Goal: Complete Application Form: Complete application form

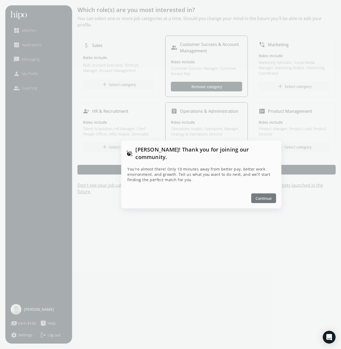
click at [262, 196] on span "Continue" at bounding box center [264, 199] width 16 height 6
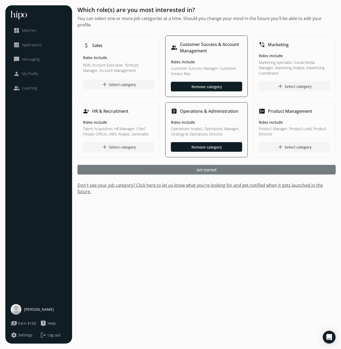
click at [214, 167] on span "Get started" at bounding box center [207, 170] width 20 height 6
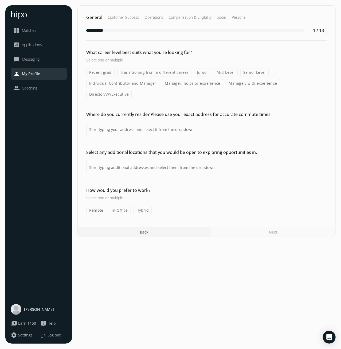
click at [93, 206] on label "Remote" at bounding box center [96, 210] width 20 height 8
click at [0, 0] on input "Remote" at bounding box center [0, 0] width 0 height 0
click at [168, 161] on input at bounding box center [179, 167] width 187 height 13
click at [168, 123] on input at bounding box center [179, 129] width 187 height 13
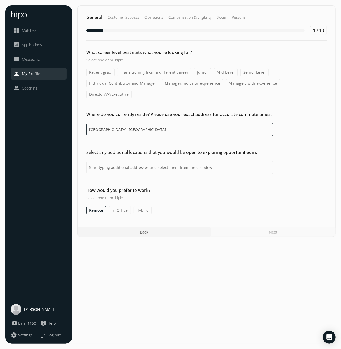
type input "[GEOGRAPHIC_DATA], [GEOGRAPHIC_DATA]"
click at [222, 71] on label "Mid-Level" at bounding box center [226, 72] width 24 height 8
click at [0, 0] on input "Mid-Level" at bounding box center [0, 0] width 0 height 0
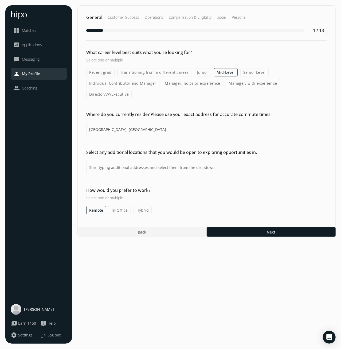
click at [251, 70] on label "Senior Level" at bounding box center [255, 72] width 28 height 8
click at [0, 0] on input "Senior Level" at bounding box center [0, 0] width 0 height 0
click at [148, 84] on label "Individual Contributor and Manager" at bounding box center [122, 83] width 73 height 8
click at [0, 0] on input "Individual Contributor and Manager" at bounding box center [0, 0] width 0 height 0
click at [201, 85] on label "Manager, no prior experience" at bounding box center [192, 83] width 61 height 8
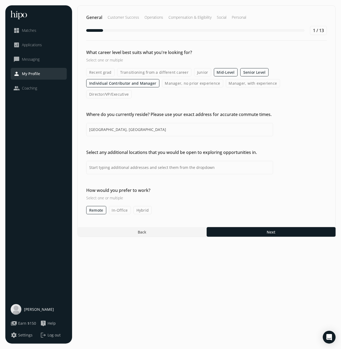
click at [0, 0] on input "Manager, no prior experience" at bounding box center [0, 0] width 0 height 0
click at [257, 83] on label "Manager, with experience" at bounding box center [253, 83] width 54 height 8
click at [0, 0] on input "Manager, with experience" at bounding box center [0, 0] width 0 height 0
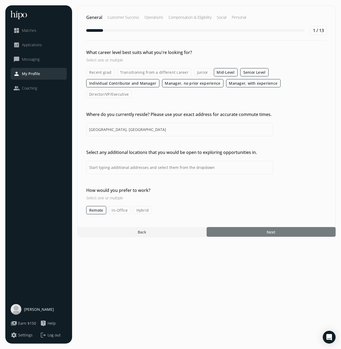
click at [285, 227] on div at bounding box center [271, 232] width 129 height 10
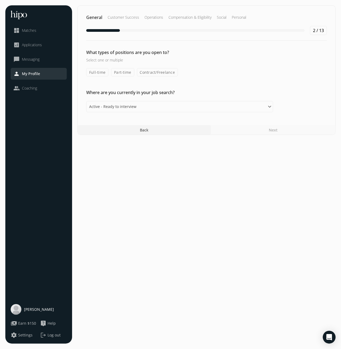
click at [99, 72] on label "Full-time" at bounding box center [97, 72] width 22 height 8
click at [0, 0] on input "Full-time" at bounding box center [0, 0] width 0 height 0
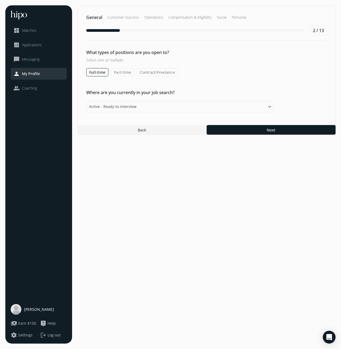
click at [121, 74] on label "Part-time" at bounding box center [122, 72] width 23 height 8
click at [0, 0] on input "Part-time" at bounding box center [0, 0] width 0 height 0
click at [271, 130] on span "Next" at bounding box center [271, 130] width 9 height 6
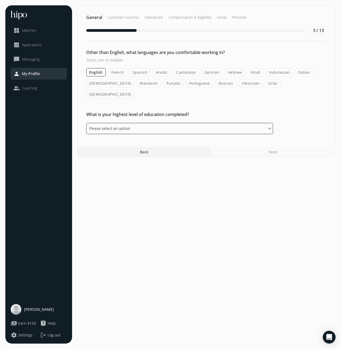
click at [134, 123] on select "Please select an option Some High School High School Diploma Some University or…" at bounding box center [179, 128] width 187 height 11
select select "bachelor"
click option "Bachelors Degree" at bounding box center [0, 0] width 0 height 0
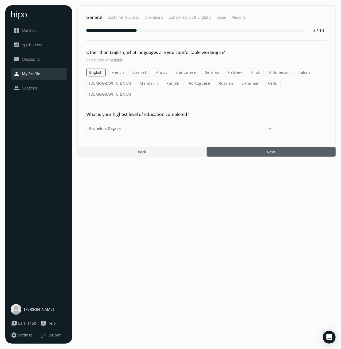
click at [290, 147] on div at bounding box center [271, 152] width 129 height 10
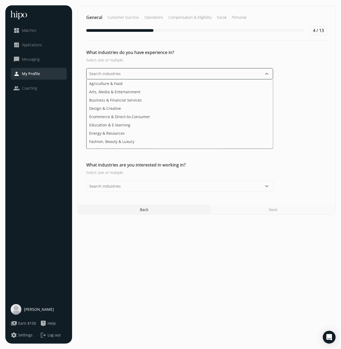
click at [154, 76] on input "text" at bounding box center [179, 73] width 187 height 11
click at [145, 102] on li "Business & Financial Services" at bounding box center [180, 100] width 187 height 8
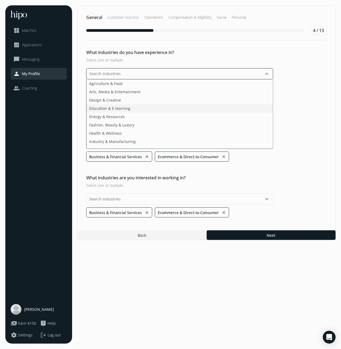
click at [152, 108] on li "Education & E-learning" at bounding box center [180, 108] width 187 height 8
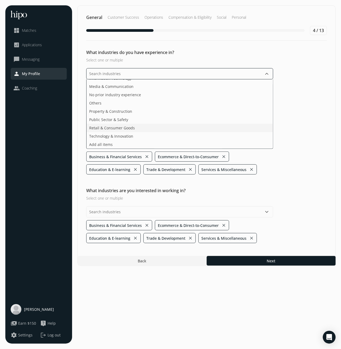
scroll to position [63, 0]
click at [129, 129] on ul "Agriculture & Food Arts, Media & Entertainment Design & Creative Energy & Resou…" at bounding box center [179, 113] width 187 height 69
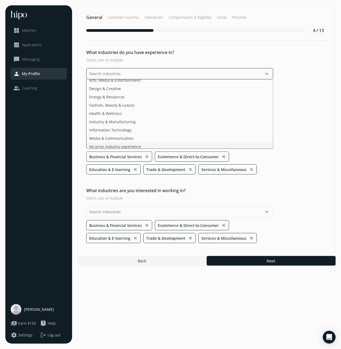
scroll to position [0, 0]
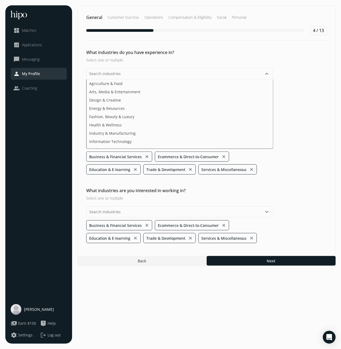
click at [238, 53] on h2 "What industries do you have experience in?" at bounding box center [179, 52] width 187 height 6
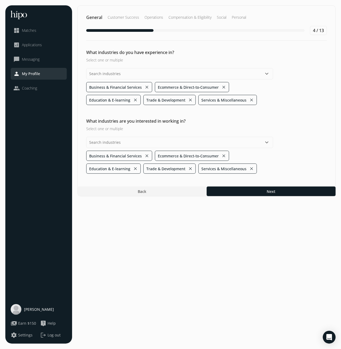
click at [266, 141] on button "keyboard_arrow_down" at bounding box center [267, 142] width 6 height 6
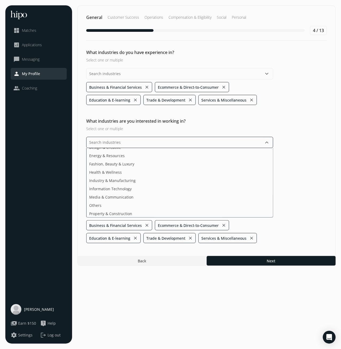
scroll to position [35, 0]
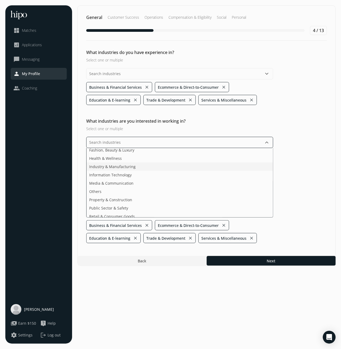
click at [123, 164] on span "Industry & Manufacturing" at bounding box center [112, 167] width 47 height 6
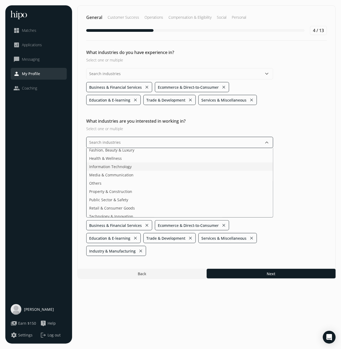
click at [123, 164] on ul "Agriculture & Food Arts, Media & Entertainment Design & Creative Energy & Resou…" at bounding box center [179, 182] width 187 height 69
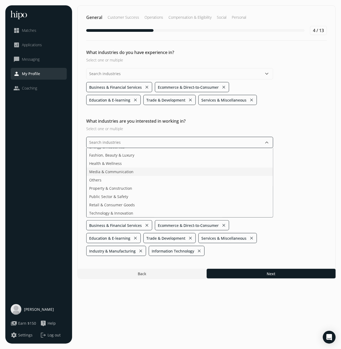
scroll to position [30, 0]
click at [251, 274] on section "General Customer Success Operations Compensation & Eligibility Social Personal …" at bounding box center [207, 174] width 258 height 338
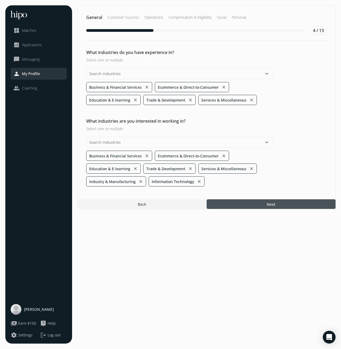
click at [254, 204] on div at bounding box center [271, 204] width 129 height 10
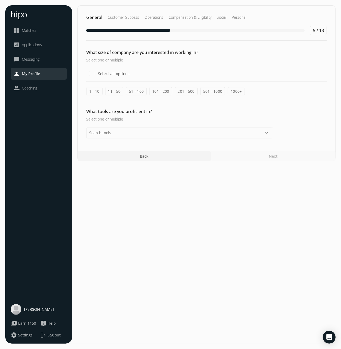
drag, startPoint x: 93, startPoint y: 91, endPoint x: 118, endPoint y: 91, distance: 25.1
click at [93, 91] on label "1 - 10" at bounding box center [94, 91] width 16 height 8
click at [0, 0] on input "1 - 10" at bounding box center [0, 0] width 0 height 0
click at [113, 75] on label "Select all options" at bounding box center [113, 74] width 33 height 6
click at [97, 75] on input "Select all options" at bounding box center [91, 73] width 11 height 11
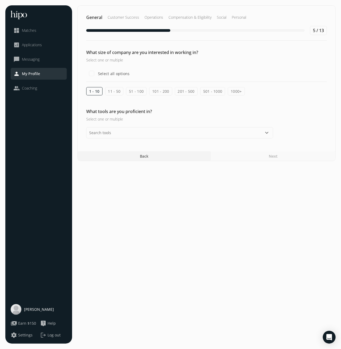
checkbox input "true"
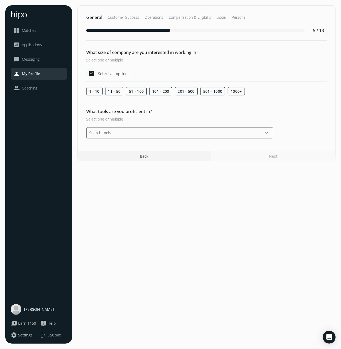
click at [137, 133] on input "text" at bounding box center [179, 132] width 187 height 11
click at [105, 164] on li "Asana" at bounding box center [180, 165] width 187 height 8
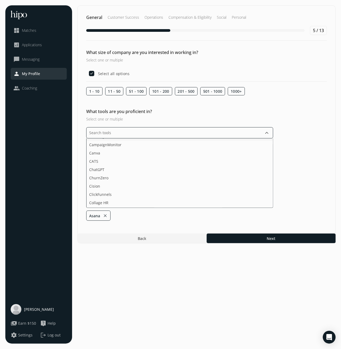
scroll to position [141, 0]
click at [106, 143] on li "Canva" at bounding box center [180, 142] width 187 height 8
click at [105, 168] on li "Domo" at bounding box center [180, 171] width 187 height 8
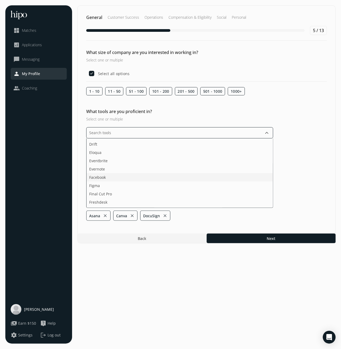
click at [114, 178] on li "Facebook" at bounding box center [180, 177] width 187 height 8
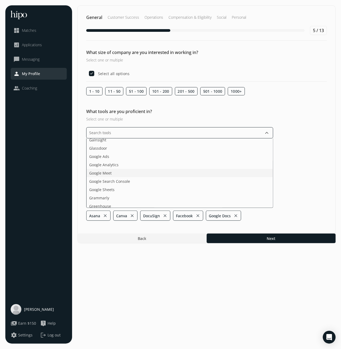
click at [130, 170] on li "Google Meet" at bounding box center [180, 173] width 187 height 8
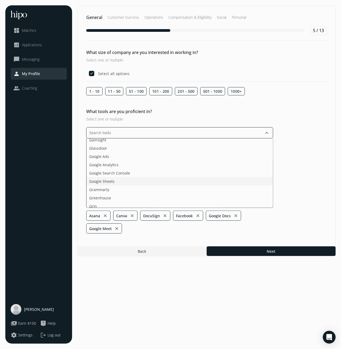
click at [125, 181] on li "Google Sheets" at bounding box center [180, 181] width 187 height 8
click at [125, 181] on li "Greenhouse" at bounding box center [180, 181] width 187 height 8
click at [123, 174] on li "Google Search Console" at bounding box center [180, 173] width 187 height 8
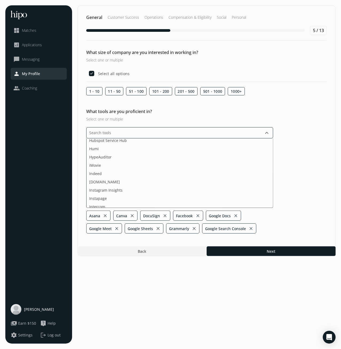
scroll to position [459, 0]
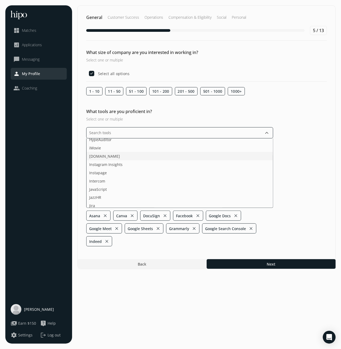
click at [126, 156] on li "[DOMAIN_NAME]" at bounding box center [180, 156] width 187 height 8
click at [123, 172] on li "Kayako" at bounding box center [180, 171] width 187 height 8
click at [164, 184] on li "LinkedIn" at bounding box center [180, 185] width 187 height 8
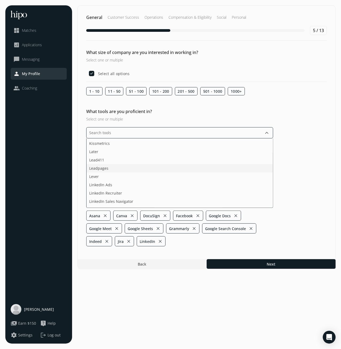
click at [155, 169] on li "Leadpages" at bounding box center [180, 168] width 187 height 8
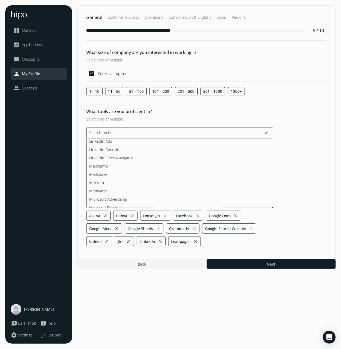
scroll to position [600, 0]
click at [151, 178] on li "Microsoft Excel" at bounding box center [180, 181] width 187 height 8
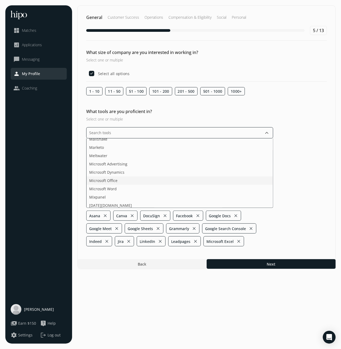
click at [151, 178] on li "Microsoft Office" at bounding box center [180, 181] width 187 height 8
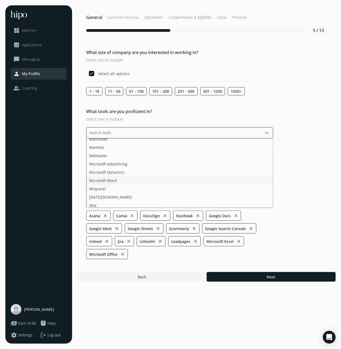
click at [151, 178] on li "Microsoft Word" at bounding box center [180, 181] width 187 height 8
click at [151, 186] on li "[DATE][DOMAIN_NAME]" at bounding box center [180, 189] width 187 height 8
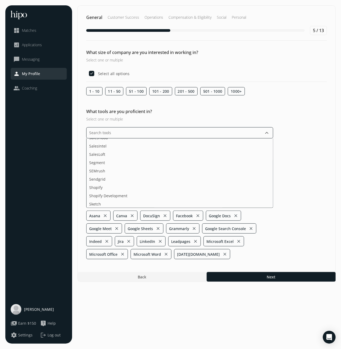
scroll to position [741, 0]
click at [168, 186] on li "Sketch" at bounding box center [180, 189] width 187 height 8
click at [168, 186] on li "Skype" at bounding box center [180, 189] width 187 height 8
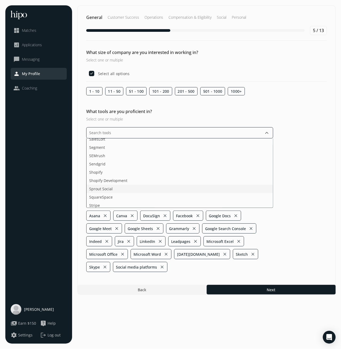
click at [168, 186] on li "Sprout Social" at bounding box center [180, 189] width 187 height 8
click at [186, 163] on li "Wix" at bounding box center [180, 164] width 187 height 8
click at [150, 170] on li "Workable" at bounding box center [180, 173] width 187 height 8
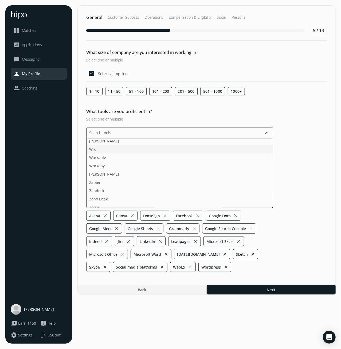
scroll to position [908, 0]
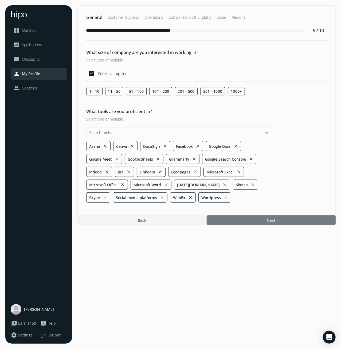
click at [263, 289] on section "General Customer Success Operations Compensation & Eligibility Social Personal …" at bounding box center [207, 174] width 258 height 338
click at [262, 221] on div at bounding box center [271, 220] width 129 height 10
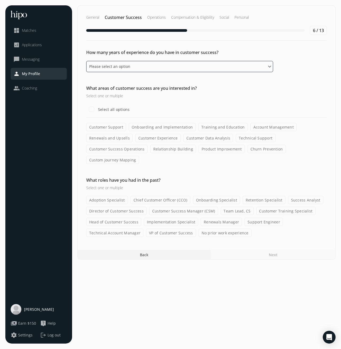
click at [86, 61] on select "Please select an option 0 - 1 years 2 - 3 years 4 - 5 years 6 - 8 years 9+ years" at bounding box center [179, 66] width 187 height 11
select select "six_eight_years"
click option "6 - 8 years" at bounding box center [0, 0] width 0 height 0
click at [114, 110] on label "Select all options" at bounding box center [113, 110] width 33 height 6
click at [97, 110] on input "Select all options" at bounding box center [91, 109] width 11 height 11
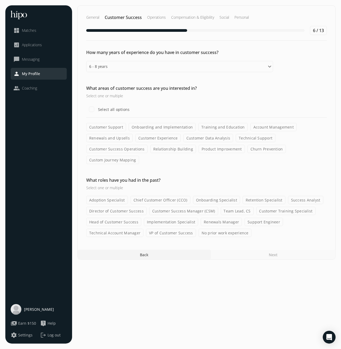
checkbox input "true"
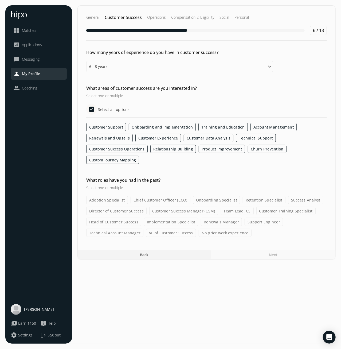
click at [230, 199] on label "Onboarding Specialist" at bounding box center [216, 200] width 47 height 8
click at [0, 0] on input "Onboarding Specialist" at bounding box center [0, 0] width 0 height 0
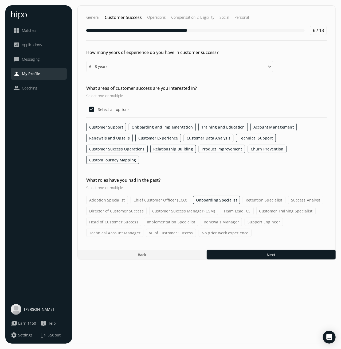
click at [261, 200] on label "Retention Specialist" at bounding box center [264, 200] width 43 height 8
click at [0, 0] on input "Retention Specialist" at bounding box center [0, 0] width 0 height 0
click at [195, 211] on label "Customer Success Manager (CSM)" at bounding box center [183, 211] width 69 height 8
click at [0, 0] on input "Customer Success Manager (CSM)" at bounding box center [0, 0] width 0 height 0
click at [195, 211] on label "Customer Success Manager (CSM)" at bounding box center [183, 211] width 69 height 8
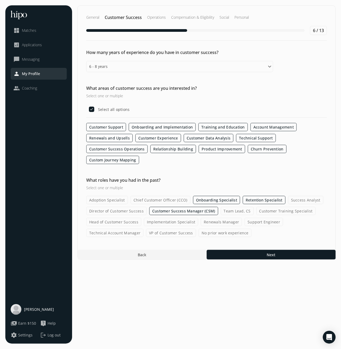
click at [0, 0] on input "Customer Success Manager (CSM)" at bounding box center [0, 0] width 0 height 0
click at [237, 209] on label "Team Lead, CS" at bounding box center [237, 211] width 33 height 8
click at [0, 0] on input "Team Lead, CS" at bounding box center [0, 0] width 0 height 0
click at [275, 210] on label "Customer Training Specialist" at bounding box center [286, 211] width 59 height 8
click at [0, 0] on input "Customer Training Specialist" at bounding box center [0, 0] width 0 height 0
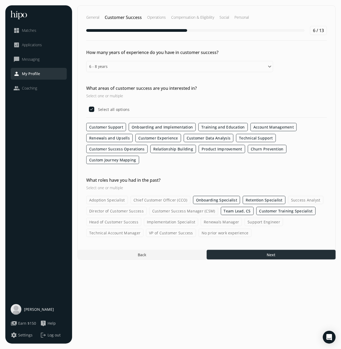
click at [240, 253] on div at bounding box center [271, 255] width 129 height 10
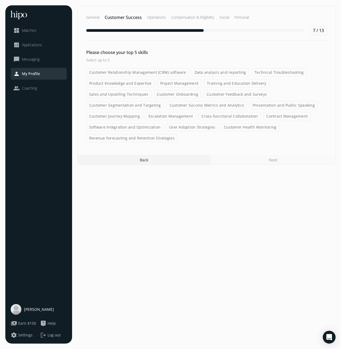
click at [247, 125] on label "Customer Health Monitoring" at bounding box center [250, 127] width 59 height 8
click at [0, 0] on input "Customer Health Monitoring" at bounding box center [0, 0] width 0 height 0
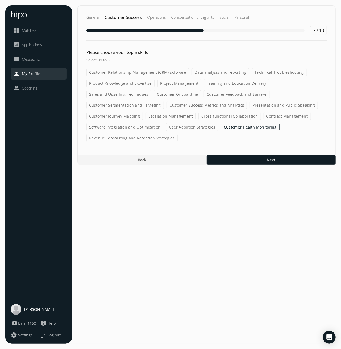
click at [215, 116] on label "Cross-functional Collaboration" at bounding box center [230, 116] width 63 height 8
click at [0, 0] on input "Cross-functional Collaboration" at bounding box center [0, 0] width 0 height 0
click at [156, 114] on label "Escalation Management" at bounding box center [171, 116] width 50 height 8
click at [0, 0] on input "Escalation Management" at bounding box center [0, 0] width 0 height 0
click at [183, 82] on label "Project Management" at bounding box center [179, 83] width 44 height 8
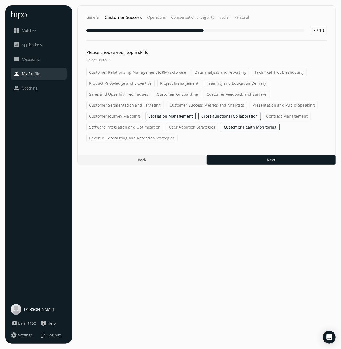
click at [0, 0] on input "Project Management" at bounding box center [0, 0] width 0 height 0
click at [193, 95] on label "Customer Onboarding" at bounding box center [177, 94] width 47 height 8
click at [0, 0] on input "Customer Onboarding" at bounding box center [0, 0] width 0 height 0
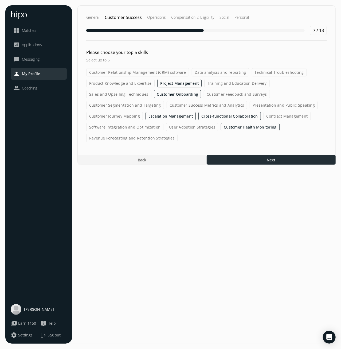
click at [259, 158] on div at bounding box center [271, 160] width 129 height 10
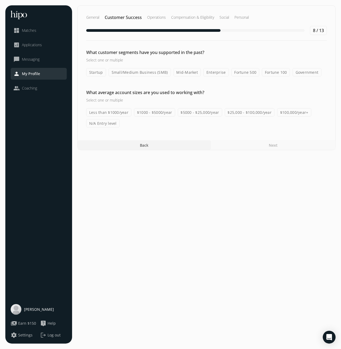
click at [288, 114] on label "$100,000/year+" at bounding box center [294, 112] width 34 height 8
click at [0, 0] on input "$100,000/year+" at bounding box center [0, 0] width 0 height 0
click at [249, 111] on label "$25,000 - $100,000/year" at bounding box center [250, 112] width 50 height 8
click at [0, 0] on input "$25,000 - $100,000/year" at bounding box center [0, 0] width 0 height 0
click at [204, 112] on label "$5000 - $25,000/year" at bounding box center [200, 112] width 44 height 8
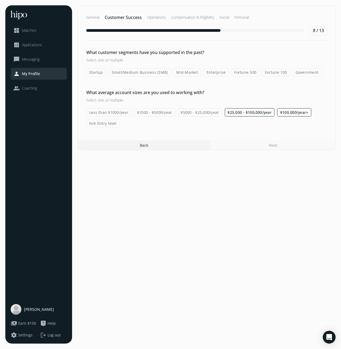
click at [0, 0] on input "$5000 - $25,000/year" at bounding box center [0, 0] width 0 height 0
click at [187, 74] on label "Mid-Market" at bounding box center [188, 72] width 28 height 8
click at [0, 0] on input "Mid-Market" at bounding box center [0, 0] width 0 height 0
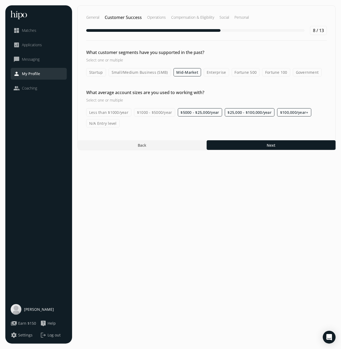
click at [217, 73] on label "Enterprise" at bounding box center [216, 72] width 25 height 8
click at [0, 0] on input "Enterprise" at bounding box center [0, 0] width 0 height 0
click at [252, 71] on label "Fortune 500" at bounding box center [246, 72] width 28 height 8
click at [0, 0] on input "Fortune 500" at bounding box center [0, 0] width 0 height 0
click at [271, 71] on label "Fortune 100" at bounding box center [276, 72] width 28 height 8
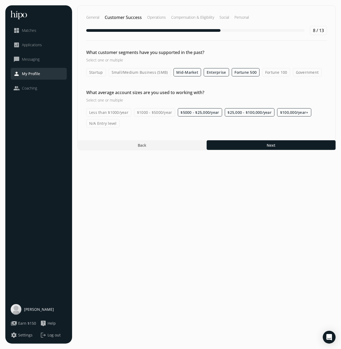
click at [0, 0] on input "Fortune 100" at bounding box center [0, 0] width 0 height 0
click at [276, 144] on div at bounding box center [271, 145] width 129 height 10
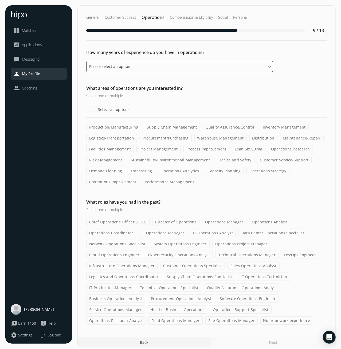
click at [86, 61] on select "Please select an option 0 - 1 years 2 - 3 years 4 - 5 years 6 - 8 years 9+ years" at bounding box center [179, 66] width 187 height 11
select select "six_eight_years"
click option "6 - 8 years" at bounding box center [0, 0] width 0 height 0
click at [100, 109] on label "Select all options" at bounding box center [113, 109] width 33 height 6
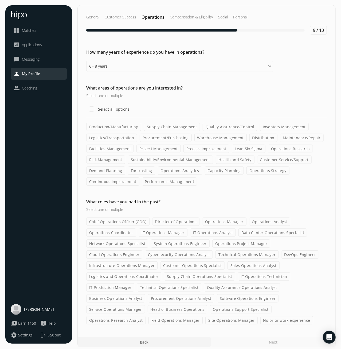
click at [97, 109] on input "Select all options" at bounding box center [91, 109] width 11 height 11
checkbox input "true"
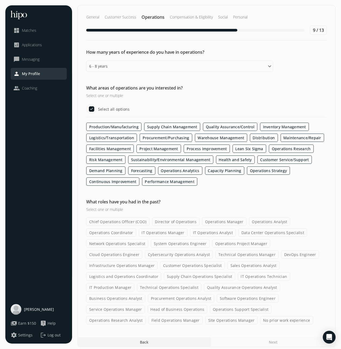
click at [216, 218] on label "Operations Manager" at bounding box center [224, 222] width 44 height 8
click at [0, 0] on input "Operations Manager" at bounding box center [0, 0] width 0 height 0
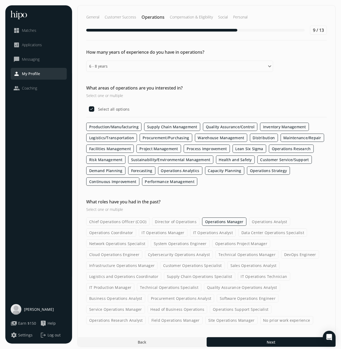
click at [221, 242] on label "Operations Project Manager" at bounding box center [242, 244] width 58 height 8
click at [0, 0] on input "Operations Project Manager" at bounding box center [0, 0] width 0 height 0
click at [164, 275] on label "Supply Chain Operations Specialist" at bounding box center [199, 276] width 71 height 8
click at [0, 0] on input "Supply Chain Operations Specialist" at bounding box center [0, 0] width 0 height 0
click at [215, 294] on label "Procurement Operations Analyst" at bounding box center [181, 298] width 67 height 8
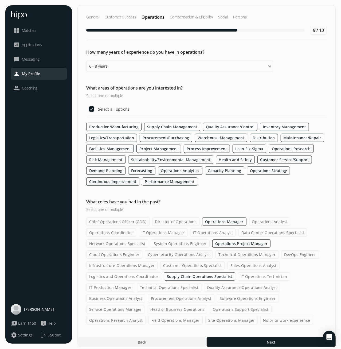
click at [0, 0] on input "Procurement Operations Analyst" at bounding box center [0, 0] width 0 height 0
click at [145, 294] on label "Business Operations Analyst" at bounding box center [115, 298] width 59 height 8
click at [0, 0] on input "Business Operations Analyst" at bounding box center [0, 0] width 0 height 0
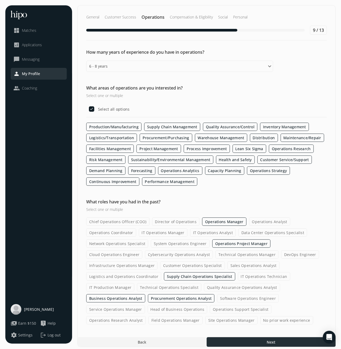
click at [256, 340] on div at bounding box center [271, 342] width 129 height 10
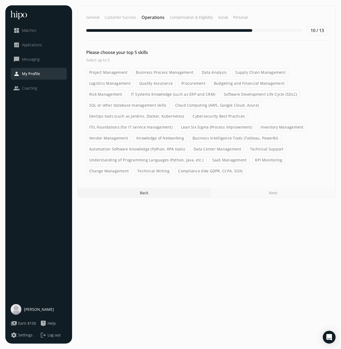
click at [270, 157] on label "KPI Monitoring" at bounding box center [269, 160] width 33 height 8
click at [0, 0] on input "KPI Monitoring" at bounding box center [0, 0] width 0 height 0
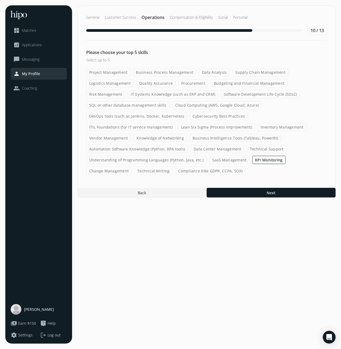
click at [174, 137] on label "Knowledge of Networking" at bounding box center [160, 138] width 53 height 8
click at [0, 0] on input "Knowledge of Networking" at bounding box center [0, 0] width 0 height 0
click at [192, 83] on label "Procurement" at bounding box center [194, 83] width 30 height 8
click at [0, 0] on input "Procurement" at bounding box center [0, 0] width 0 height 0
click at [156, 83] on label "Quality Assurance" at bounding box center [156, 83] width 40 height 8
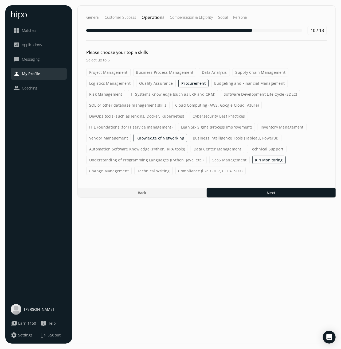
click at [0, 0] on input "Quality Assurance" at bounding box center [0, 0] width 0 height 0
click at [115, 84] on label "Logistics Management" at bounding box center [109, 83] width 47 height 8
click at [0, 0] on input "Logistics Management" at bounding box center [0, 0] width 0 height 0
click at [174, 137] on label "Knowledge of Networking" at bounding box center [161, 138] width 54 height 8
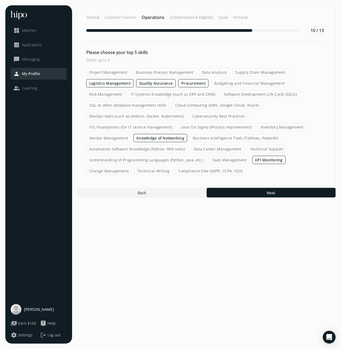
click at [0, 0] on input "Knowledge of Networking" at bounding box center [0, 0] width 0 height 0
click at [168, 72] on label "Business Process Management" at bounding box center [164, 72] width 63 height 8
click at [0, 0] on input "Business Process Management" at bounding box center [0, 0] width 0 height 0
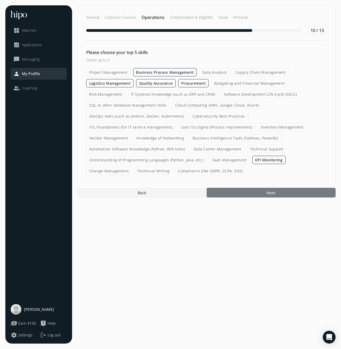
click at [278, 191] on div at bounding box center [271, 193] width 129 height 10
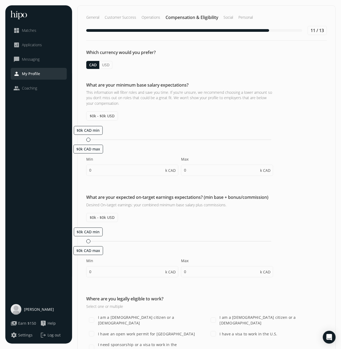
click at [107, 64] on button "USD" at bounding box center [105, 65] width 13 height 8
click at [102, 169] on input "0" at bounding box center [132, 170] width 92 height 11
drag, startPoint x: 102, startPoint y: 169, endPoint x: 84, endPoint y: 171, distance: 18.5
click at [86, 171] on input "0" at bounding box center [132, 170] width 92 height 11
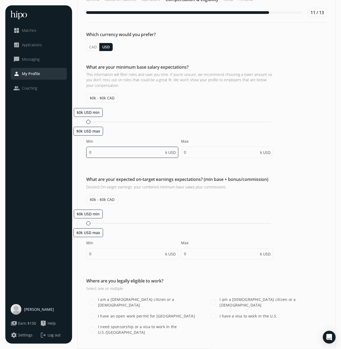
scroll to position [30, 0]
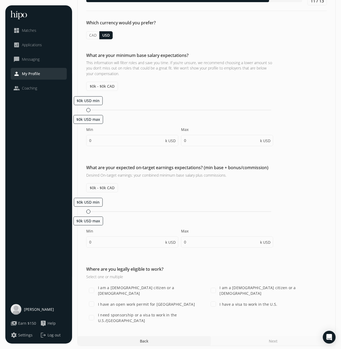
click at [187, 316] on label "I need sponsorship or a visa to work in the U.S./[GEOGRAPHIC_DATA]" at bounding box center [151, 317] width 109 height 11
click at [97, 316] on input "I need sponsorship or a visa to work in the U.S./[GEOGRAPHIC_DATA]" at bounding box center [91, 317] width 11 height 11
checkbox input "true"
drag, startPoint x: 102, startPoint y: 140, endPoint x: 84, endPoint y: 140, distance: 17.4
click at [86, 140] on input "0" at bounding box center [132, 140] width 92 height 11
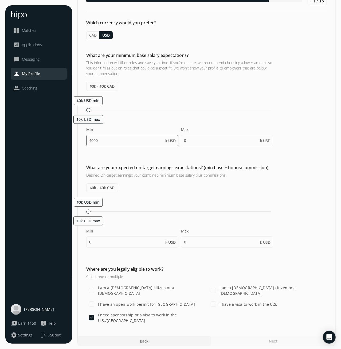
drag, startPoint x: 114, startPoint y: 142, endPoint x: 70, endPoint y: 142, distance: 43.8
click at [86, 142] on input "4000" at bounding box center [132, 140] width 92 height 11
type input "2"
type input "3"
type input "8"
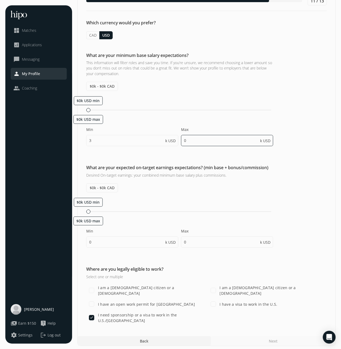
type input "3"
type input "8"
click at [229, 141] on input "8" at bounding box center [227, 140] width 92 height 11
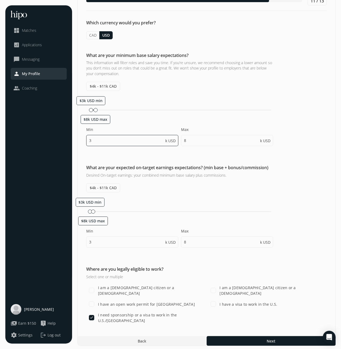
drag, startPoint x: 105, startPoint y: 139, endPoint x: 75, endPoint y: 142, distance: 30.3
click at [86, 142] on input "3" at bounding box center [132, 140] width 92 height 11
type input "2"
drag, startPoint x: 194, startPoint y: 139, endPoint x: 199, endPoint y: 126, distance: 14.1
click at [181, 139] on input "8" at bounding box center [227, 140] width 92 height 11
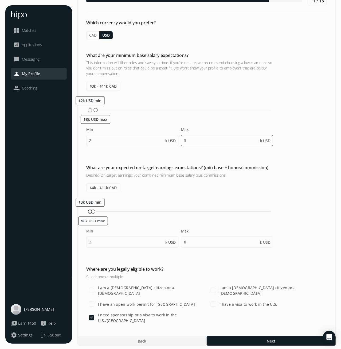
type input "3"
click at [99, 240] on input "3" at bounding box center [132, 242] width 92 height 11
drag, startPoint x: 94, startPoint y: 242, endPoint x: 86, endPoint y: 242, distance: 7.8
click at [86, 242] on input "3" at bounding box center [132, 242] width 92 height 11
type input "4"
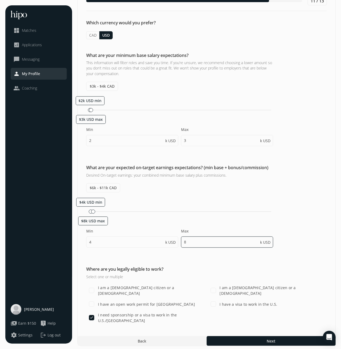
drag, startPoint x: 192, startPoint y: 243, endPoint x: 183, endPoint y: 242, distance: 9.2
click at [183, 242] on input "8" at bounding box center [227, 242] width 92 height 11
type input "10"
click at [309, 217] on div "What are your expected on-target earnings expectations? (min base + bonus/commi…" at bounding box center [207, 208] width 258 height 89
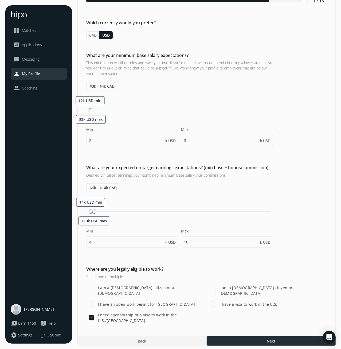
click at [278, 339] on div at bounding box center [271, 341] width 129 height 10
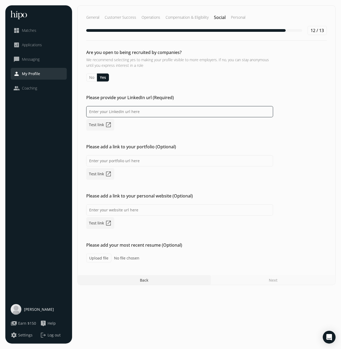
paste input "[URL][DOMAIN_NAME][PERSON_NAME]"
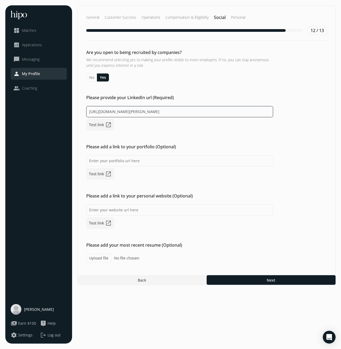
type input "[URL][DOMAIN_NAME][PERSON_NAME]"
click at [99, 257] on label "Upload file" at bounding box center [98, 258] width 25 height 9
click at [98, 257] on label "Upload file" at bounding box center [98, 258] width 25 height 9
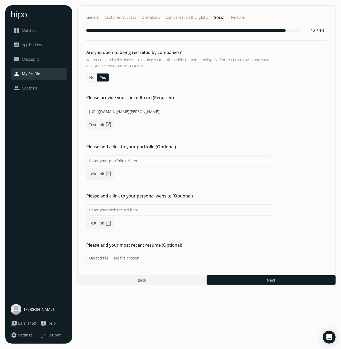
type input "C:\fakepath\CV_KRZYSZTOF_ZUBEK_EN.pdf"
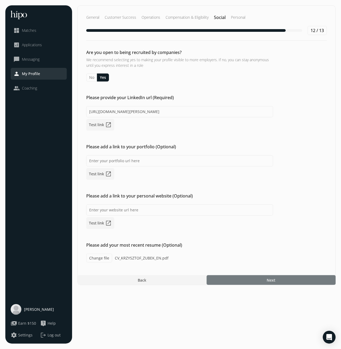
click at [225, 277] on div at bounding box center [271, 280] width 129 height 10
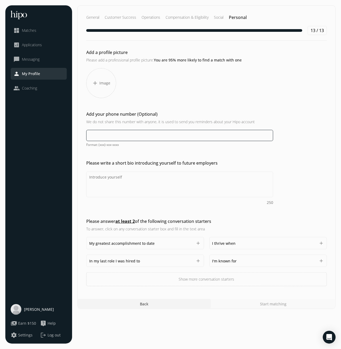
click at [116, 136] on input at bounding box center [179, 135] width 187 height 11
type input "[PHONE_NUMBER]"
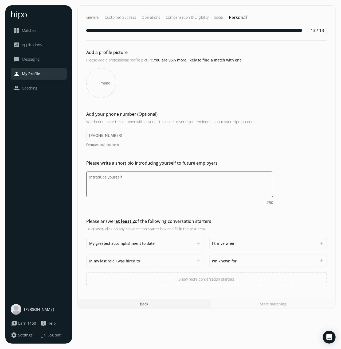
click at [130, 176] on textarea "Do you feel like we missed asking any questions that would improve your profile…" at bounding box center [179, 185] width 187 height 26
paste textarea "Team Leader with experience in managing business travel, customer service team …"
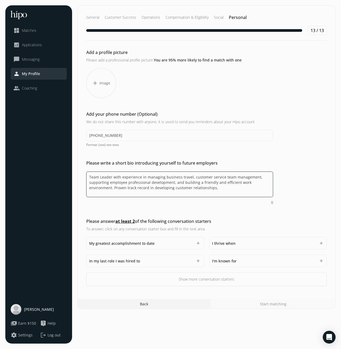
drag, startPoint x: 201, startPoint y: 190, endPoint x: 76, endPoint y: 191, distance: 125.1
click at [86, 191] on textarea "Team Leader with experience in managing business travel, customer service team …" at bounding box center [179, 185] width 187 height 26
type textarea "Team Leader with experience in managing business travel, customer service team …"
click at [200, 244] on button "add" at bounding box center [198, 243] width 5 height 5
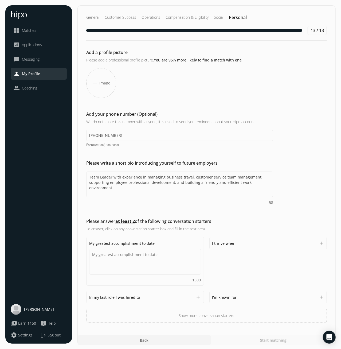
click at [322, 241] on button "add" at bounding box center [321, 243] width 5 height 5
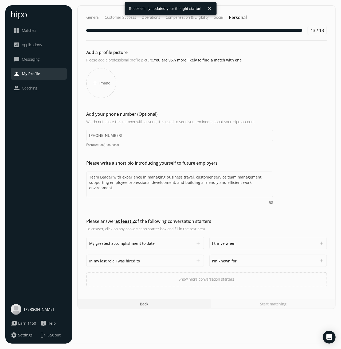
click at [308, 174] on div "Please write a short bio introducing yourself to future employers Team Leader w…" at bounding box center [207, 182] width 258 height 45
click at [266, 157] on div "Add a profile picture Please add a professional profile picture. You are 95% mo…" at bounding box center [207, 167] width 258 height 237
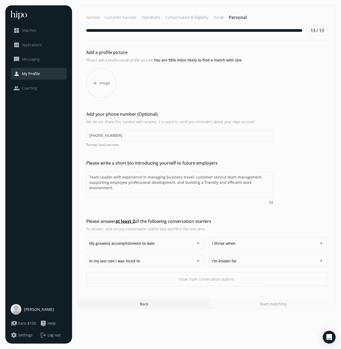
click at [229, 260] on span "I'm known for" at bounding box center [225, 260] width 25 height 5
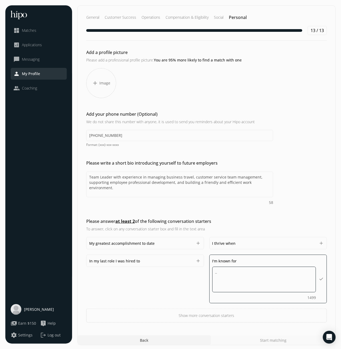
type textarea "..."
click at [237, 243] on div "I thrive when 1500" at bounding box center [265, 243] width 104 height 6
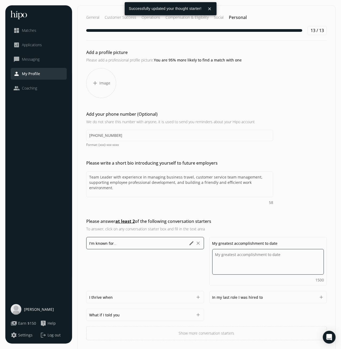
click at [237, 253] on textarea "Do you feel like we missed asking any questions that would improve your profile…" at bounding box center [269, 262] width 112 height 26
type textarea "..."
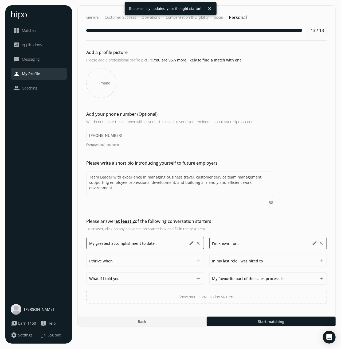
click at [165, 239] on div "My greatest accomplishment to date ... ... 1497 edit clear" at bounding box center [145, 243] width 118 height 12
click at [191, 243] on button "edit" at bounding box center [191, 243] width 5 height 5
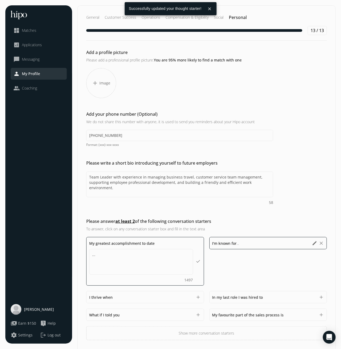
click at [161, 292] on div "My greatest accomplishment to date ... ... 1497 done I'm known for ... ... 1497…" at bounding box center [206, 288] width 241 height 103
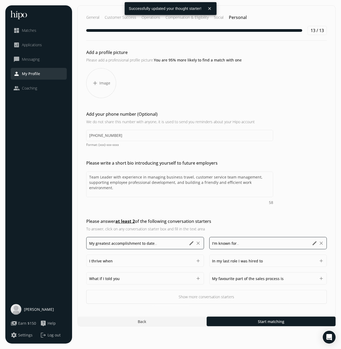
click at [199, 260] on button "add" at bounding box center [198, 260] width 5 height 5
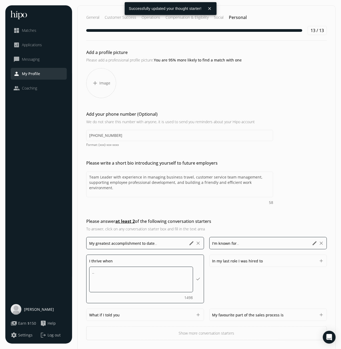
type textarea "..."
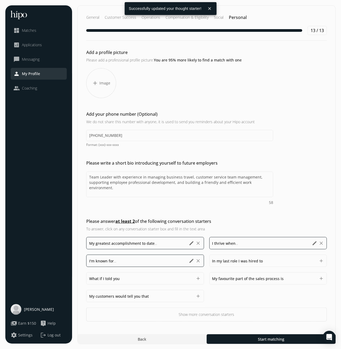
click at [221, 225] on div "Please answer at least 2 of the following conversation starters To answer, clic…" at bounding box center [179, 225] width 187 height 14
click at [198, 277] on button "add" at bounding box center [198, 278] width 5 height 5
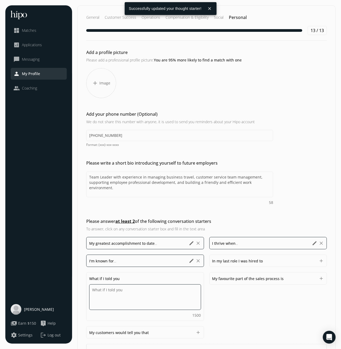
click at [180, 289] on textarea "Do you feel like we missed asking any questions that would improve your profile…" at bounding box center [145, 297] width 112 height 26
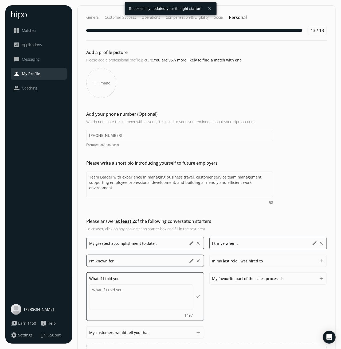
click at [280, 159] on div "Add a profile picture Please add a professional profile picture. You are 95% mo…" at bounding box center [207, 203] width 258 height 309
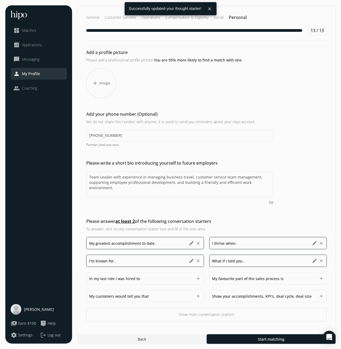
click at [197, 278] on button "add" at bounding box center [198, 278] width 5 height 5
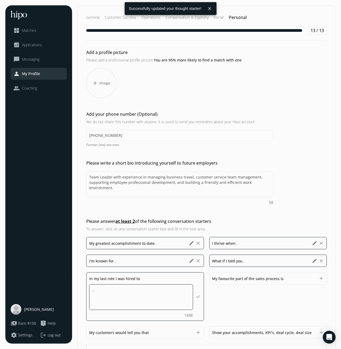
type textarea "..."
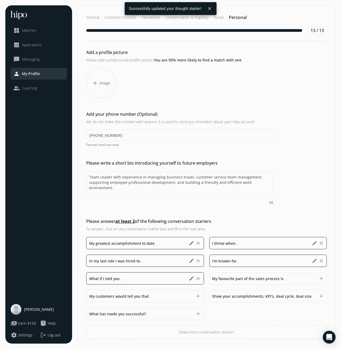
click at [296, 167] on div "Please write a short bio introducing yourself to future employers Team Leader w…" at bounding box center [207, 182] width 258 height 45
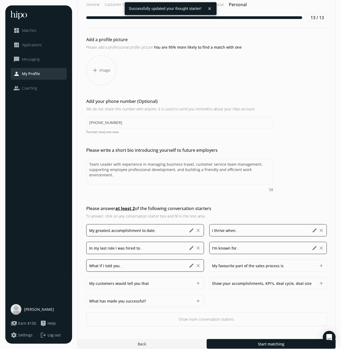
scroll to position [17, 0]
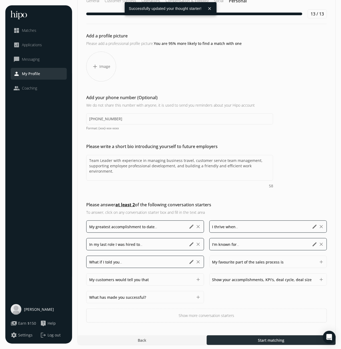
click at [261, 339] on span "Start matching" at bounding box center [271, 341] width 26 height 6
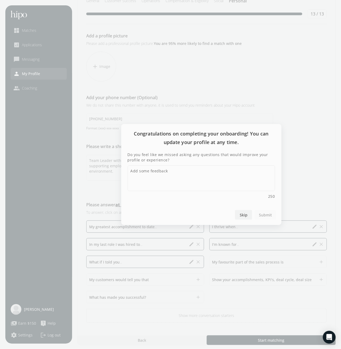
click at [241, 213] on span "Skip" at bounding box center [244, 215] width 8 height 6
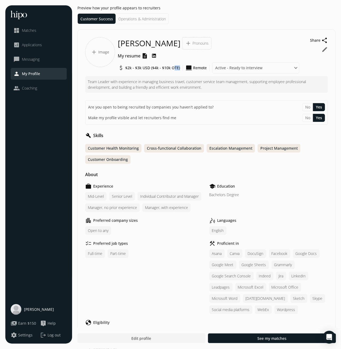
drag, startPoint x: 171, startPoint y: 67, endPoint x: 178, endPoint y: 67, distance: 6.7
click at [178, 67] on span "$2k - $3k USD ($4k - $10k OTE)" at bounding box center [152, 67] width 55 height 5
copy span "OTE"
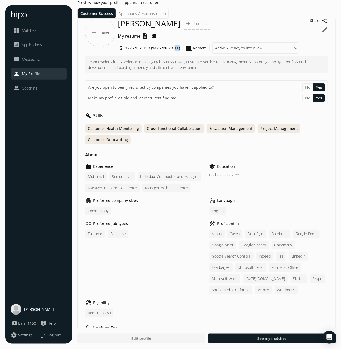
scroll to position [83, 0]
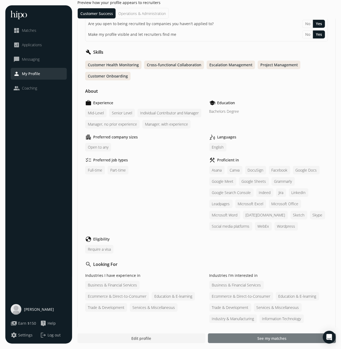
click at [277, 336] on span "See my matches" at bounding box center [271, 339] width 29 height 6
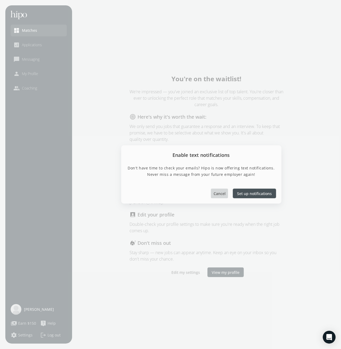
click at [219, 192] on span "Cancel" at bounding box center [220, 194] width 12 height 6
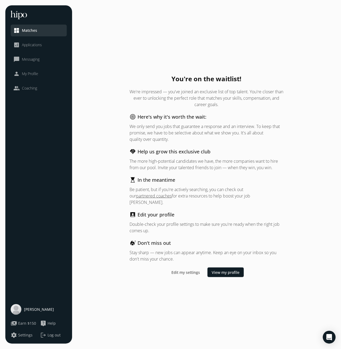
click at [24, 324] on span "Earn $150" at bounding box center [27, 323] width 18 height 5
